Goal: Task Accomplishment & Management: Manage account settings

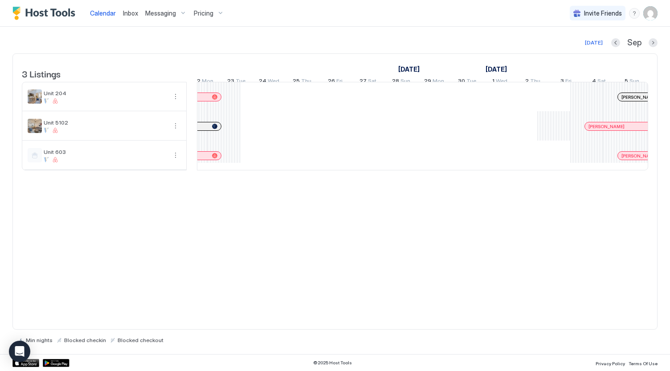
scroll to position [0, 880]
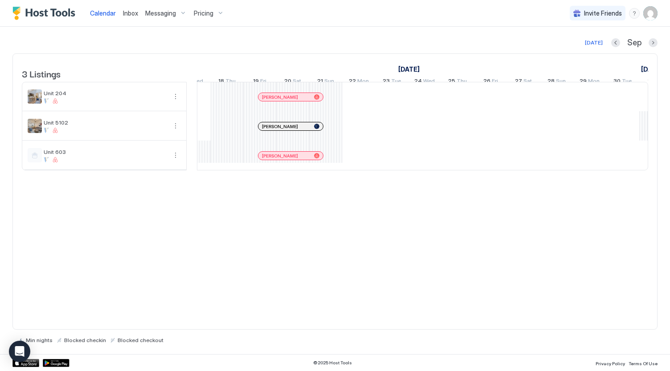
click at [648, 16] on img "User profile" at bounding box center [650, 13] width 14 height 14
click at [608, 51] on div "Settings" at bounding box center [600, 50] width 113 height 16
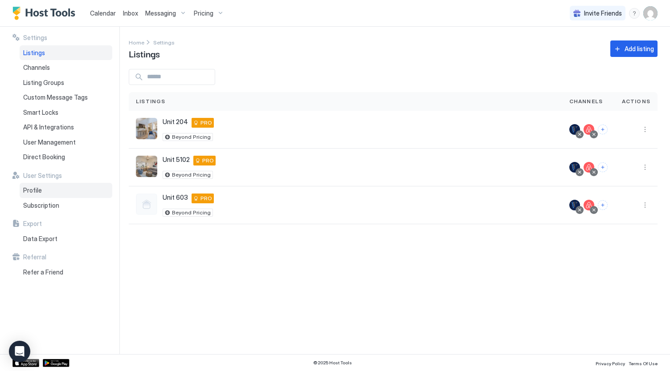
click at [62, 189] on div "Profile" at bounding box center [66, 190] width 93 height 15
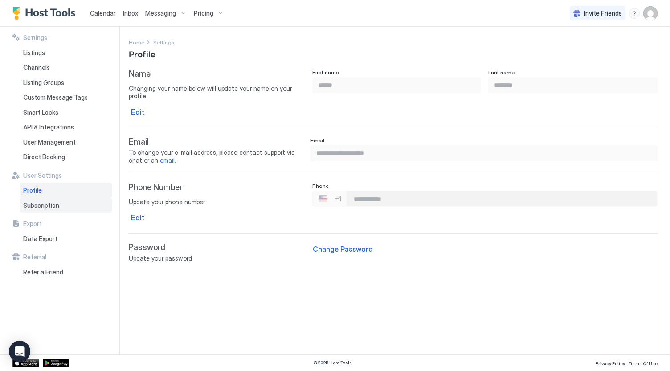
click at [56, 209] on span "Subscription" at bounding box center [41, 206] width 36 height 8
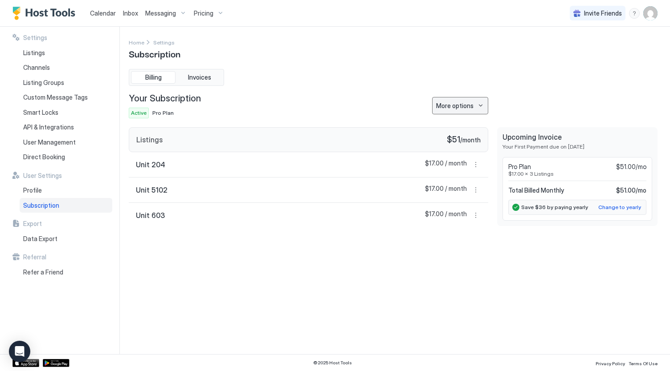
click at [464, 110] on button "More options" at bounding box center [460, 105] width 56 height 17
click at [464, 110] on div at bounding box center [335, 185] width 670 height 371
click at [401, 261] on div "Settings Home Settings Subscription Billing Invoices Your Subscription Active P…" at bounding box center [393, 190] width 529 height 306
click at [632, 209] on div "Change to yearly" at bounding box center [619, 208] width 43 height 8
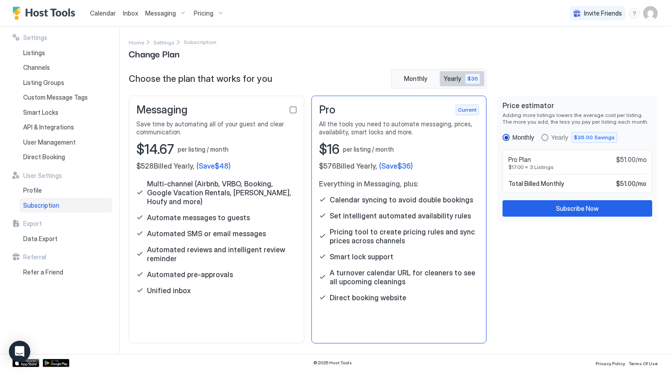
click at [471, 77] on span "$36" at bounding box center [472, 79] width 11 height 8
click at [471, 80] on span "$36" at bounding box center [472, 79] width 11 height 8
click at [540, 135] on div "Monthly Yearly $36.00 Savings" at bounding box center [559, 137] width 114 height 11
click at [547, 135] on div "yearly" at bounding box center [544, 137] width 7 height 7
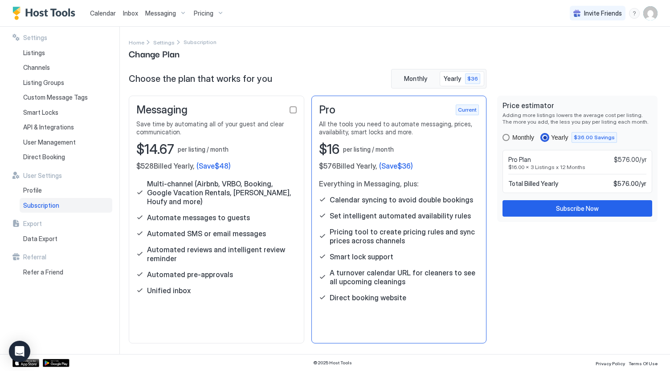
click at [510, 137] on div "Monthly" at bounding box center [518, 137] width 32 height 7
click at [545, 136] on div "yearly" at bounding box center [544, 137] width 7 height 7
